Goal: Transaction & Acquisition: Purchase product/service

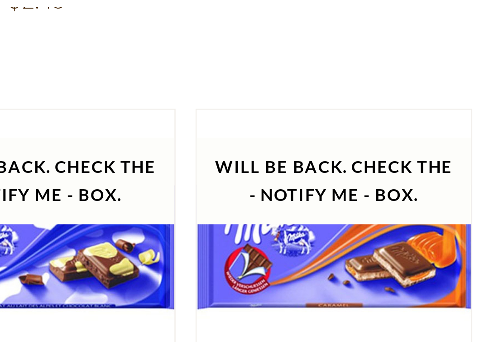
scroll to position [1528, 0]
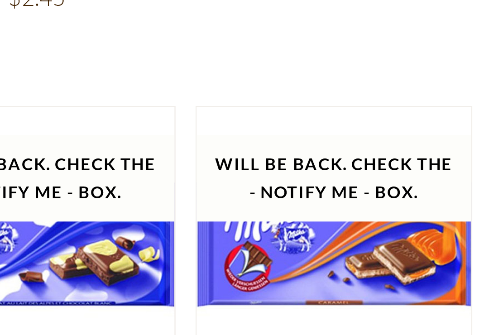
click at [396, 82] on button "Quick View" at bounding box center [426, 78] width 61 height 20
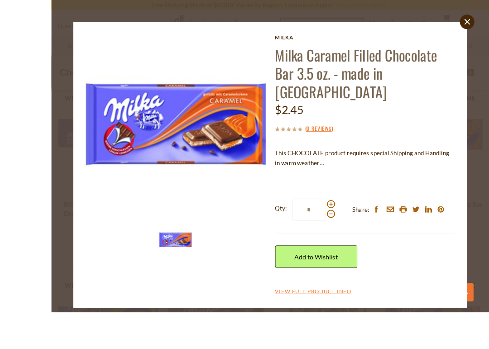
scroll to position [1643, 0]
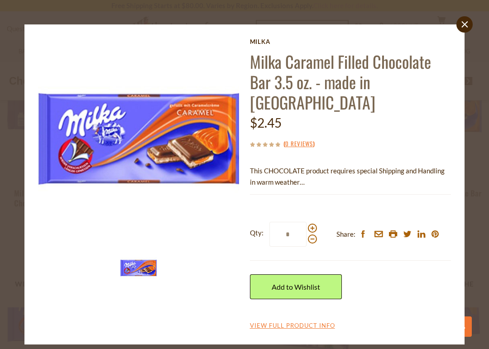
click at [464, 23] on icon at bounding box center [465, 24] width 6 height 6
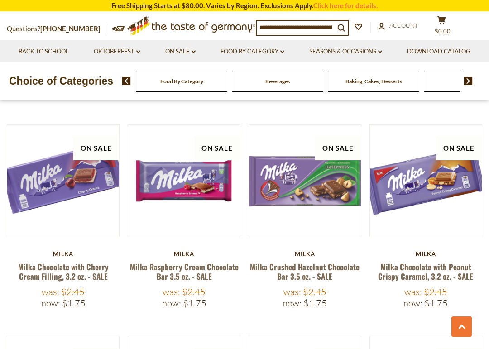
scroll to position [914, 0]
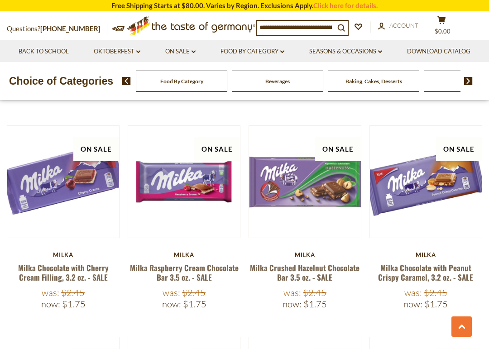
click at [100, 262] on link "Milka Chocolate with Cherry Cream Filling, 3.2 oz. - SALE" at bounding box center [63, 272] width 91 height 21
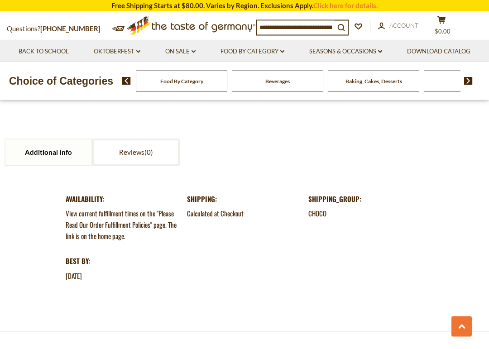
scroll to position [907, 0]
click at [467, 85] on img at bounding box center [468, 81] width 9 height 8
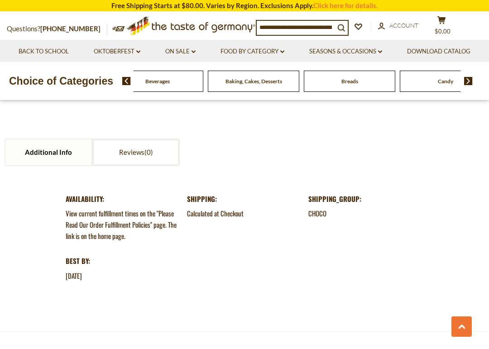
click at [457, 326] on button at bounding box center [462, 327] width 20 height 20
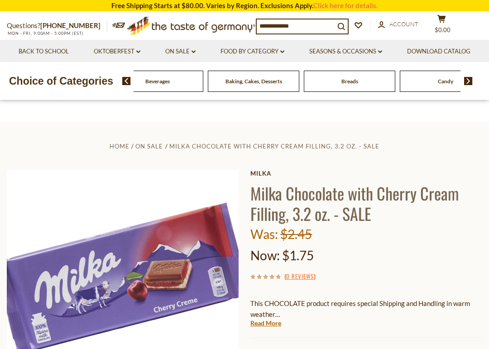
click at [469, 85] on img at bounding box center [468, 81] width 9 height 8
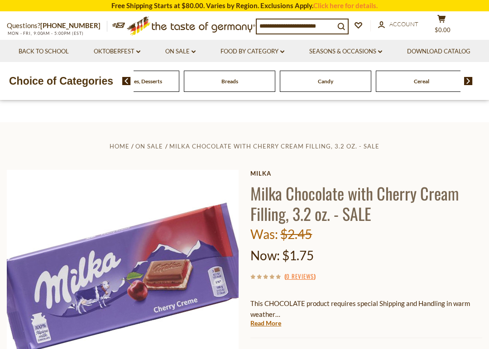
click at [468, 85] on img at bounding box center [468, 81] width 9 height 8
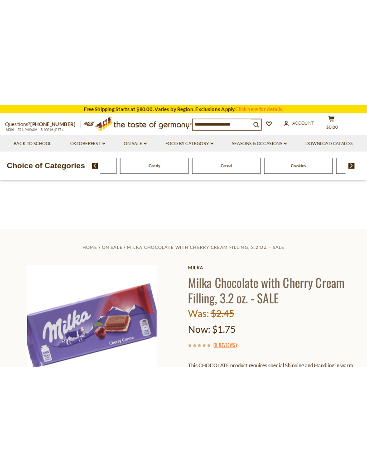
scroll to position [0, 94]
